Goal: Use online tool/utility: Use online tool/utility

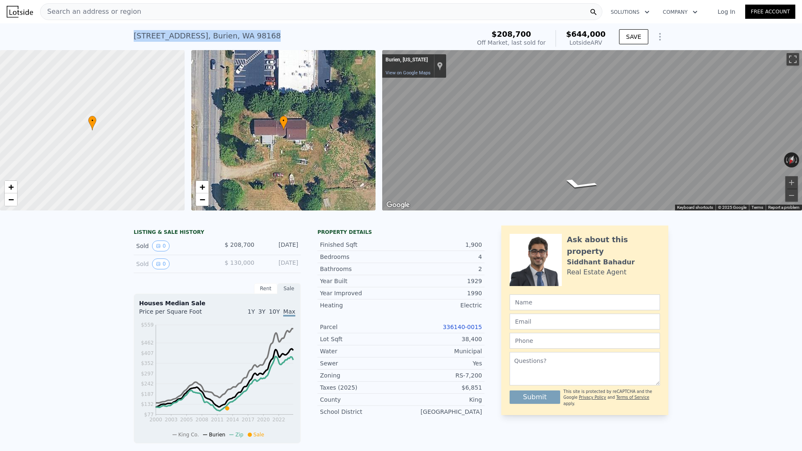
drag, startPoint x: 262, startPoint y: 35, endPoint x: 151, endPoint y: 38, distance: 110.8
click at [123, 38] on div "11226 8th Ave S , Burien , WA 98168 Sold May 2013 for $208,700 (~ARV $644k ) $2…" at bounding box center [401, 36] width 802 height 27
copy div "11226 8th Ave S , Burien , WA 98168"
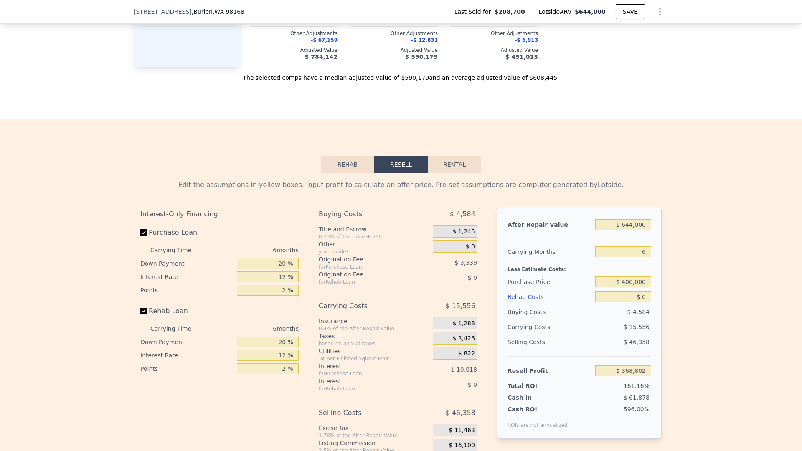
scroll to position [1133, 0]
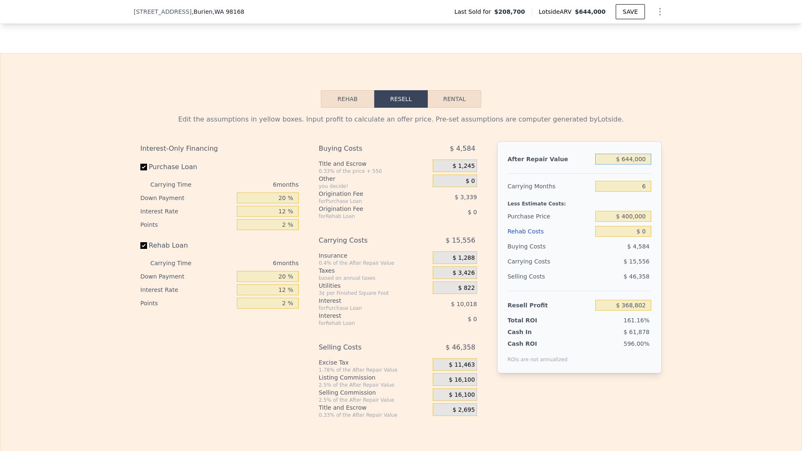
click at [632, 161] on input "$ 644,000" at bounding box center [623, 159] width 56 height 11
type input "$ 7"
type input "-$ 228,095"
type input "$ 70"
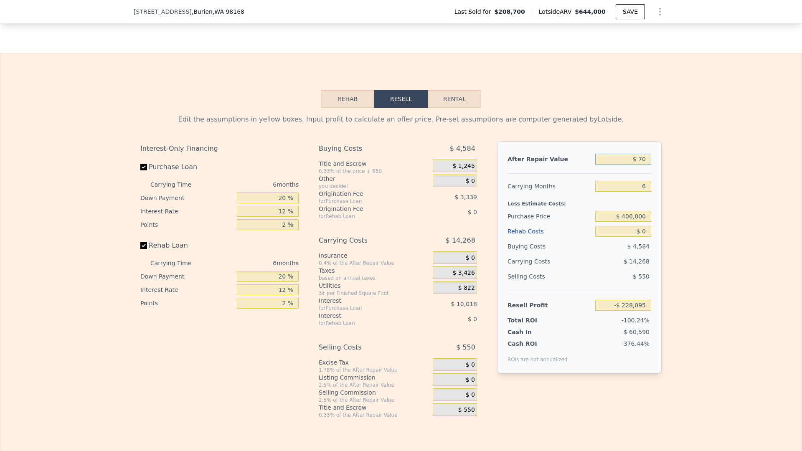
type input "-$ 228,037"
type input "$ 700"
type input "-$ 227,453"
type input "$ 7,000"
type input "-$ 221,614"
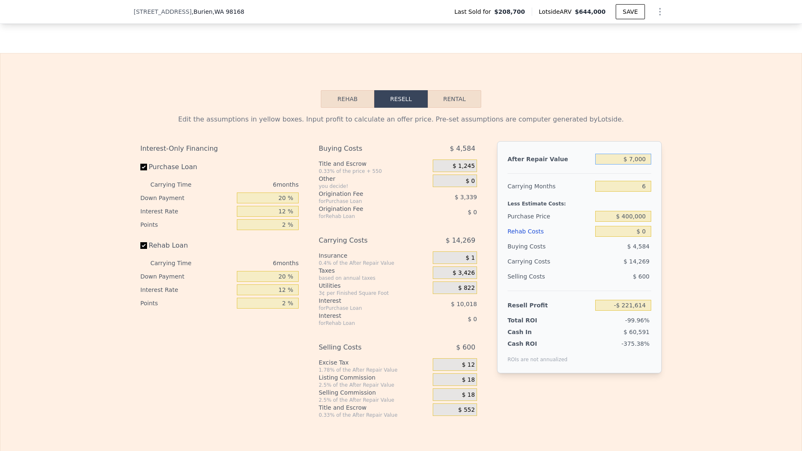
type input "$ 70,000"
type input "-$ 163,221"
type input "$ 700,000"
type input "$ 420,707"
type input "$ 700,000"
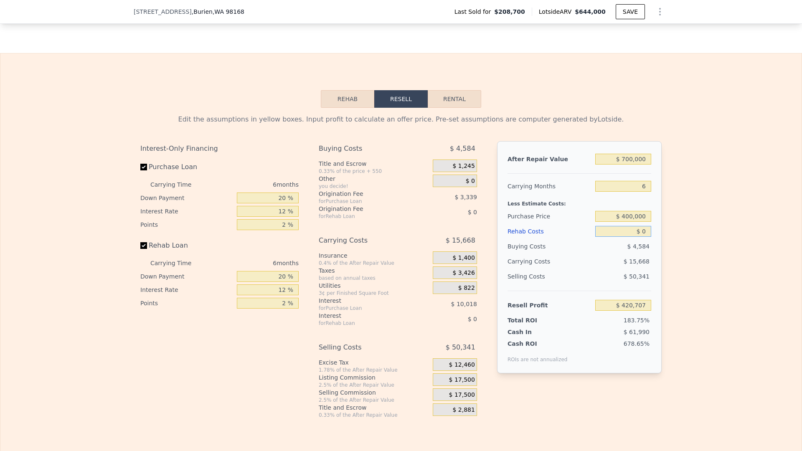
click at [643, 232] on input "$ 0" at bounding box center [623, 231] width 56 height 11
click at [648, 232] on input "$ 0" at bounding box center [623, 231] width 56 height 11
drag, startPoint x: 640, startPoint y: 232, endPoint x: 627, endPoint y: 230, distance: 13.2
click at [640, 232] on input "$ 0" at bounding box center [623, 231] width 56 height 11
click at [645, 229] on input "$ 0" at bounding box center [623, 231] width 56 height 11
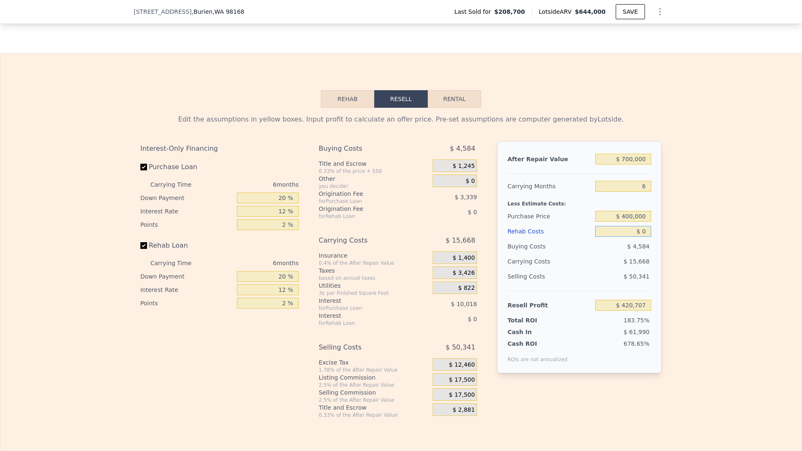
click at [646, 230] on input "$ 0" at bounding box center [623, 231] width 56 height 11
drag, startPoint x: 645, startPoint y: 234, endPoint x: 605, endPoint y: 230, distance: 40.7
click at [642, 233] on input "$ 0" at bounding box center [623, 231] width 56 height 11
type input "$ 1"
type input "$ 420,706"
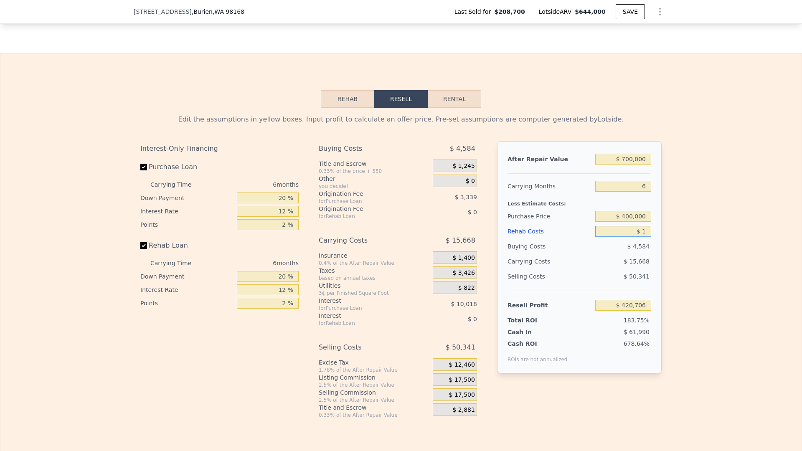
type input "$ 15"
type input "$ 420,692"
type input "$ 150"
type input "$ 420,549"
type input "$ 1,500"
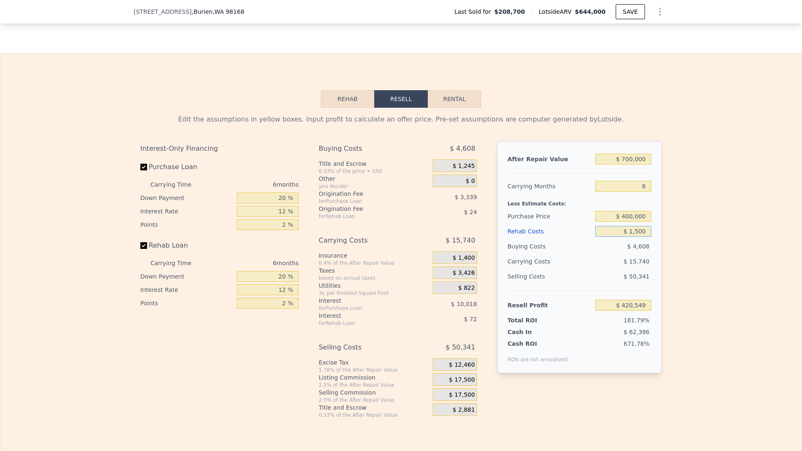
type input "$ 419,111"
type input "$ 15,000"
type input "$ 404,747"
type input "$ 150,000"
type input "$ 261,107"
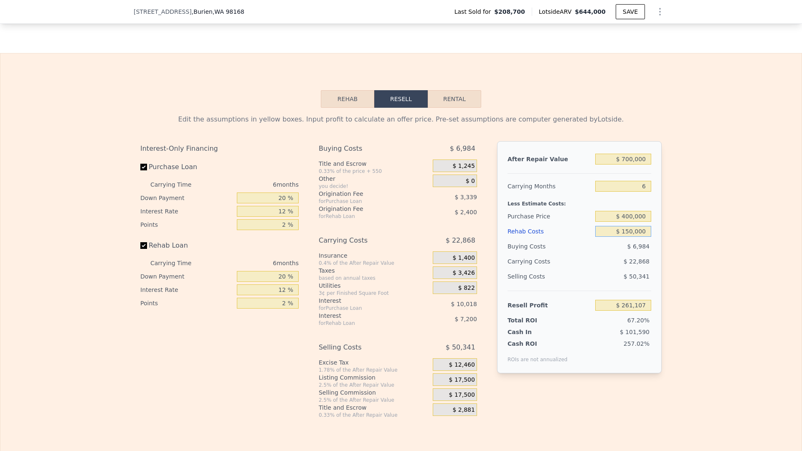
type input "$ 150,000"
click at [583, 224] on div "Rehab Costs" at bounding box center [550, 231] width 84 height 15
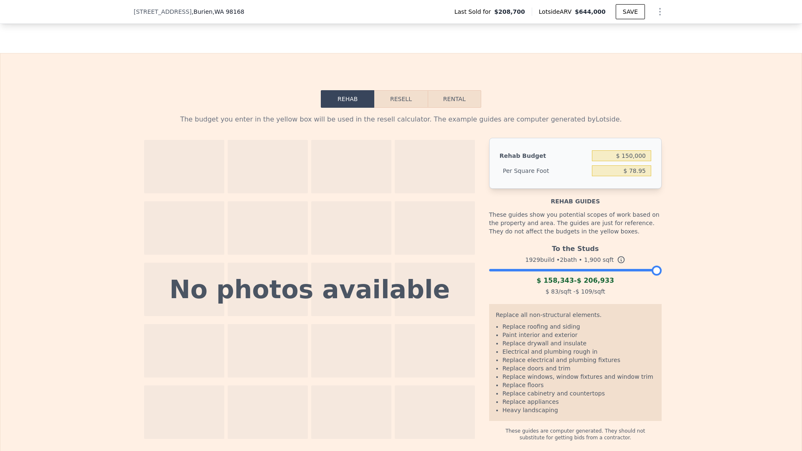
click at [402, 88] on div "Rehab Resell Rental The budget you enter in the yellow box will be used in the …" at bounding box center [401, 265] width 802 height 425
click at [402, 99] on button "Resell" at bounding box center [400, 99] width 53 height 18
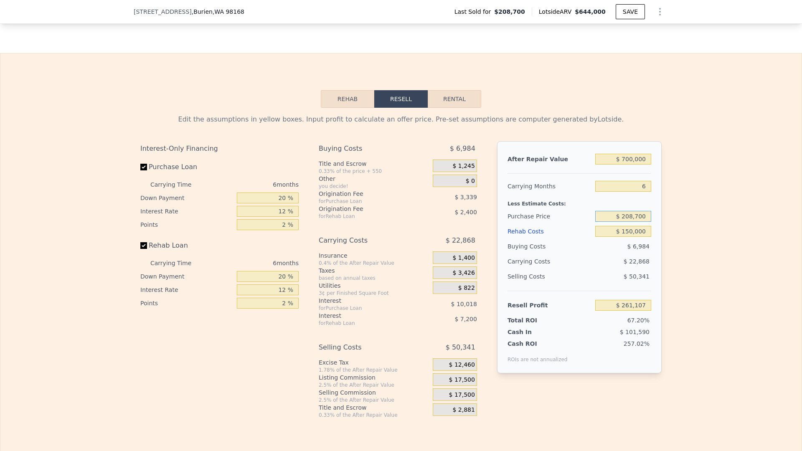
click at [637, 218] on input "$ 208,700" at bounding box center [623, 216] width 56 height 11
type input "$ 400,000"
type input "$ 56,929"
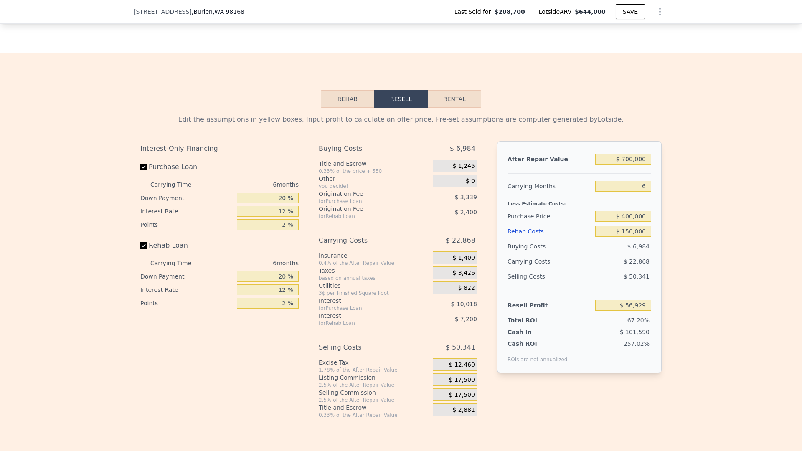
click at [602, 259] on div "$ 22,868" at bounding box center [607, 261] width 88 height 15
type input "$ 644,000"
type input "$ 0"
type input "$ 368,802"
click at [631, 159] on input "$ 644,000" at bounding box center [623, 159] width 56 height 11
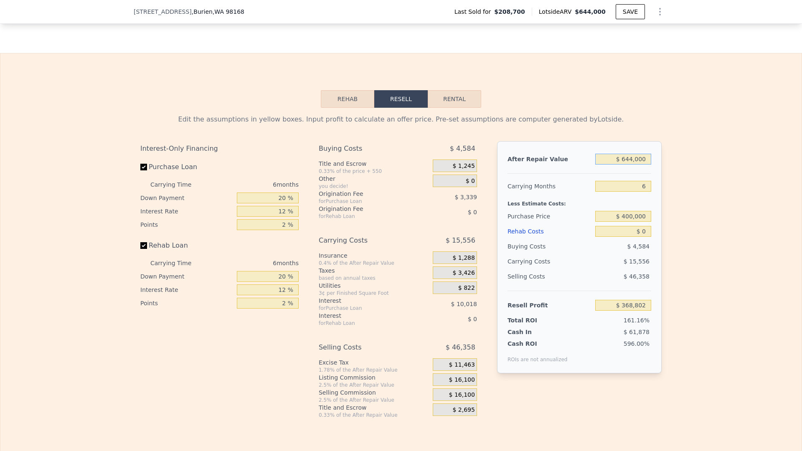
click at [631, 159] on input "$ 644,000" at bounding box center [623, 159] width 56 height 11
type input "$ 7"
type input "-$ 228,095"
type input "$ 70"
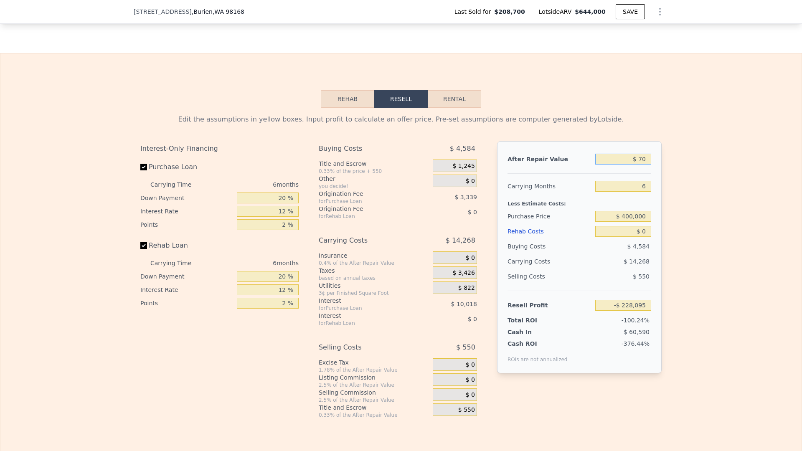
type input "-$ 228,037"
type input "$ 700"
type input "-$ 227,453"
type input "$ 7,000"
type input "-$ 221,614"
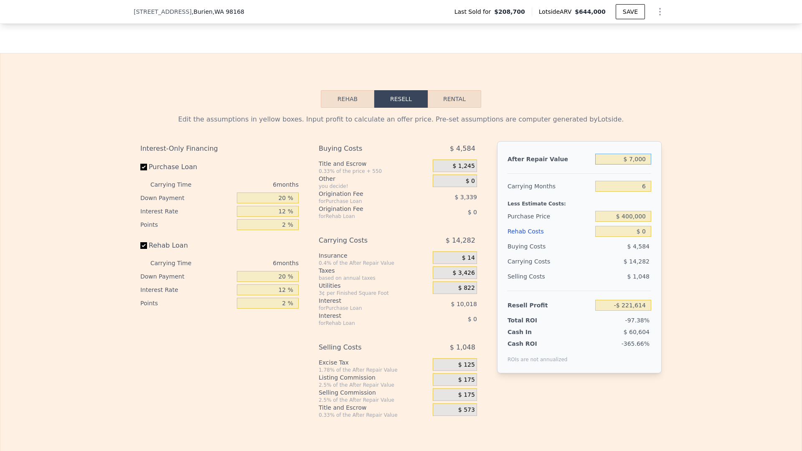
type input "$ 70,000"
type input "-$ 163,221"
type input "$ 700,000"
type input "$ 420,707"
type input "$ 700,000"
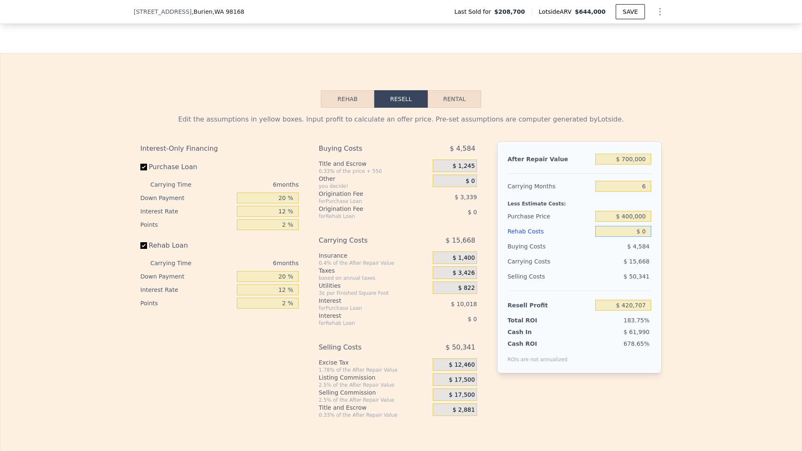
click at [647, 233] on input "$ 0" at bounding box center [623, 231] width 56 height 11
type input "$ 1"
type input "$ 420,706"
type input "$ 15"
type input "$ 420,692"
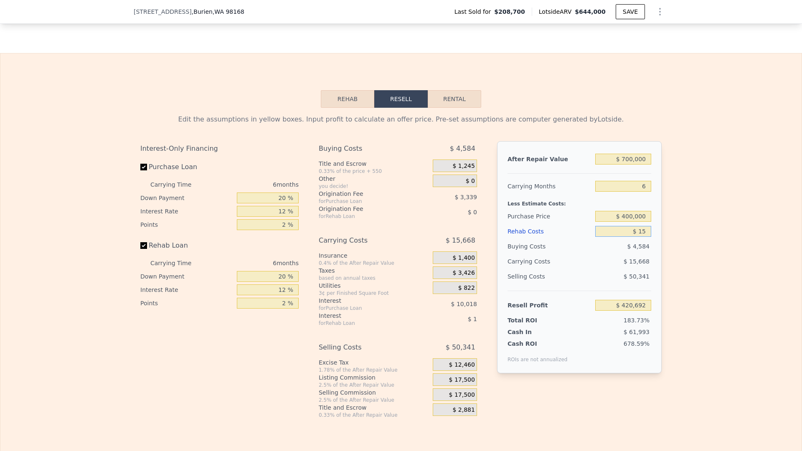
type input "$ 1"
type input "$ 420,706"
click at [646, 220] on input "$ 400,000" at bounding box center [623, 216] width 56 height 11
type input "$ 850,000"
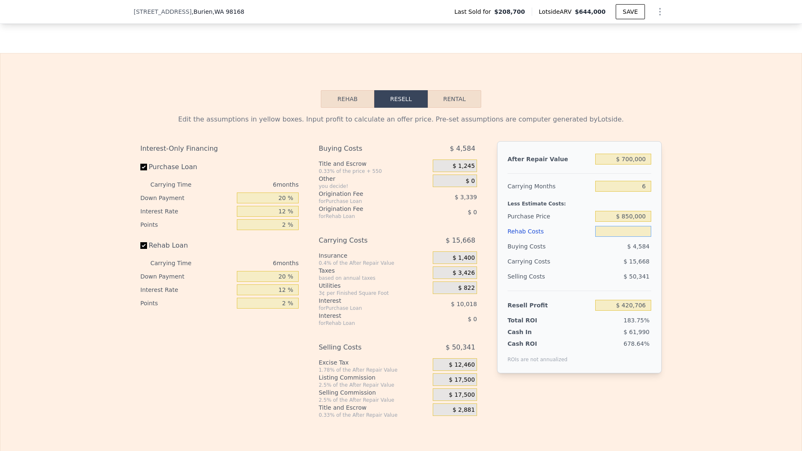
type input "$ 1"
type input "-$ 263,771"
click at [632, 234] on input "$ 1" at bounding box center [623, 231] width 56 height 11
click at [646, 234] on input "$ 1" at bounding box center [623, 231] width 56 height 11
type input "$ 15"
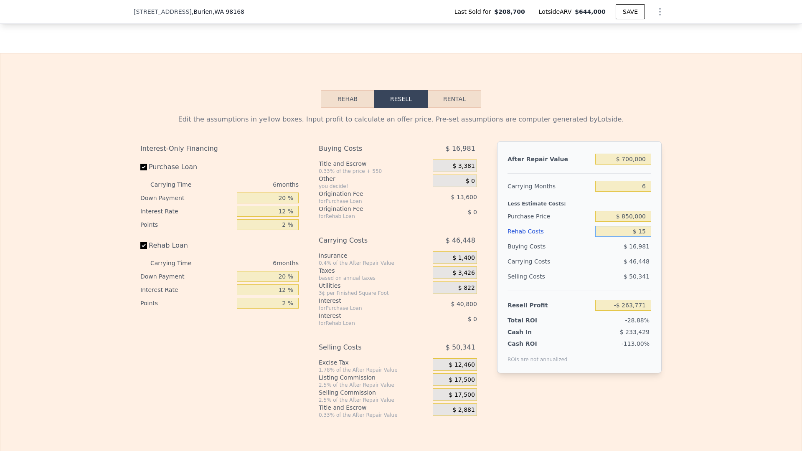
type input "-$ 263,785"
type input "$ 150"
type input "-$ 263,928"
type input "$ 1,500"
type input "-$ 265,366"
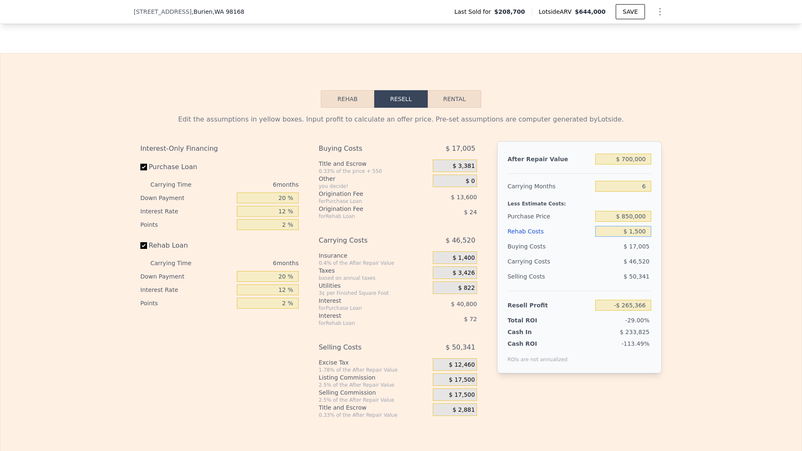
type input "$ 15,000"
type input "-$ 279,730"
type input "$ 150,000"
type input "-$ 423,370"
type input "$ 150,000"
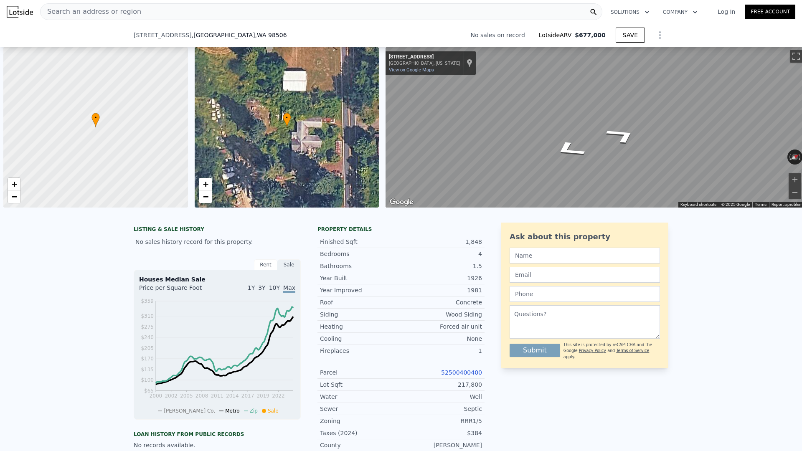
scroll to position [0, 3]
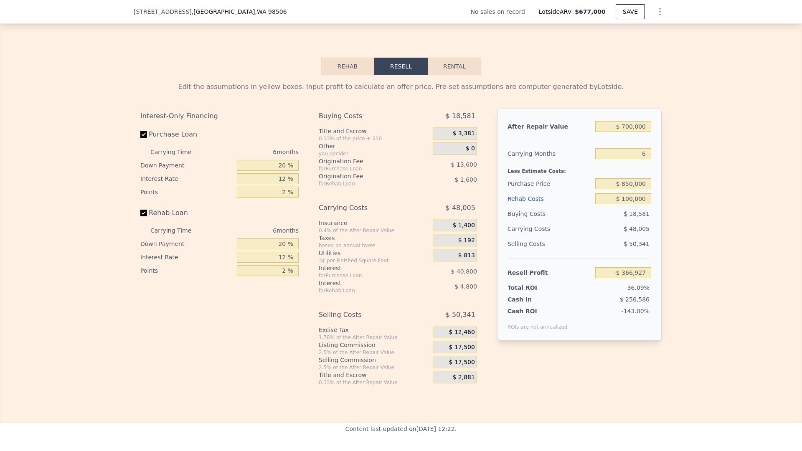
type input "$ 677,000"
type input "7"
type input "$ 0"
type input "$ 29,996"
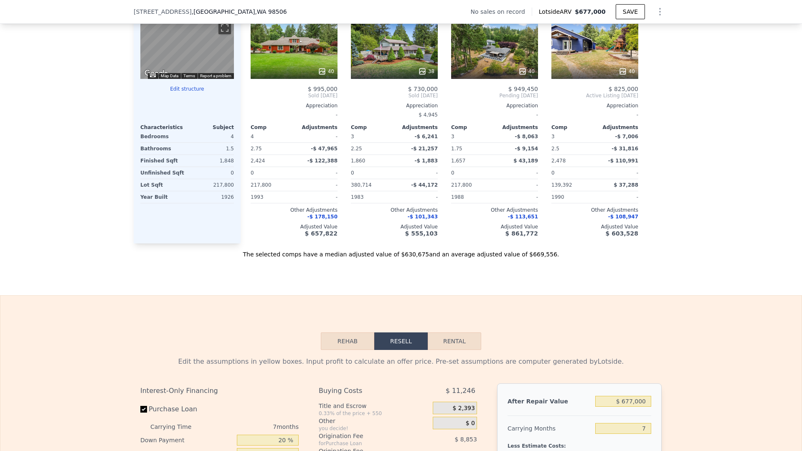
scroll to position [542, 0]
